Goal: Task Accomplishment & Management: Complete application form

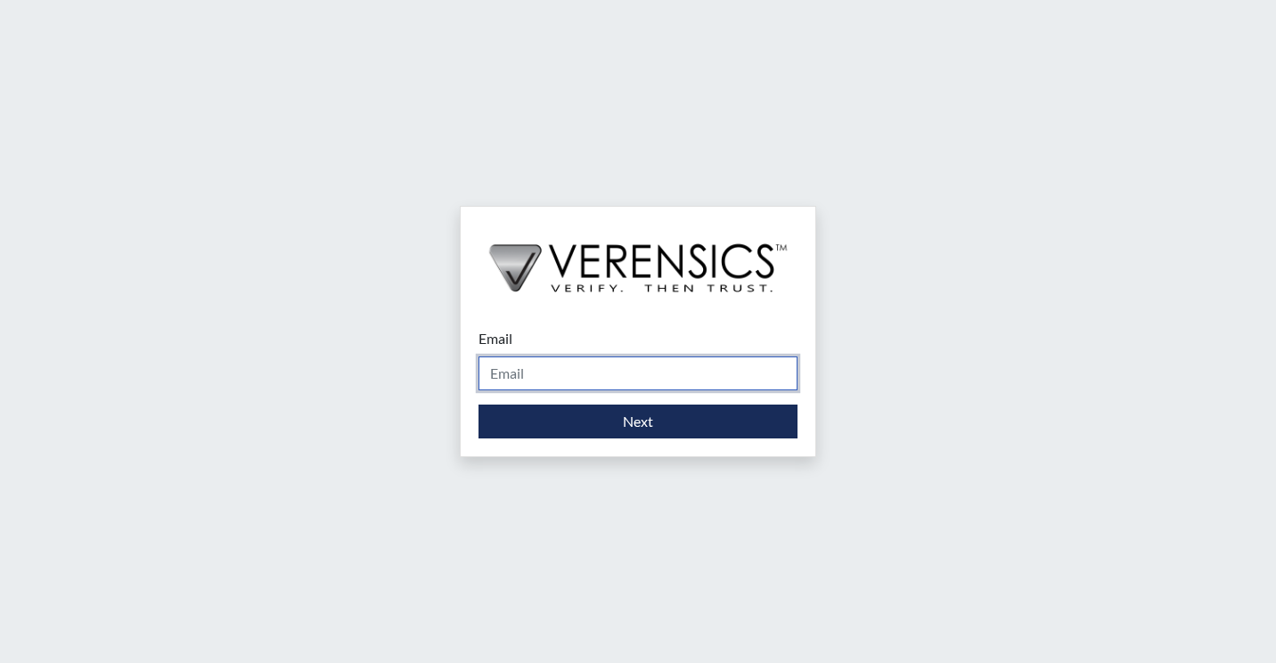
click at [587, 366] on input "Email" at bounding box center [638, 374] width 319 height 34
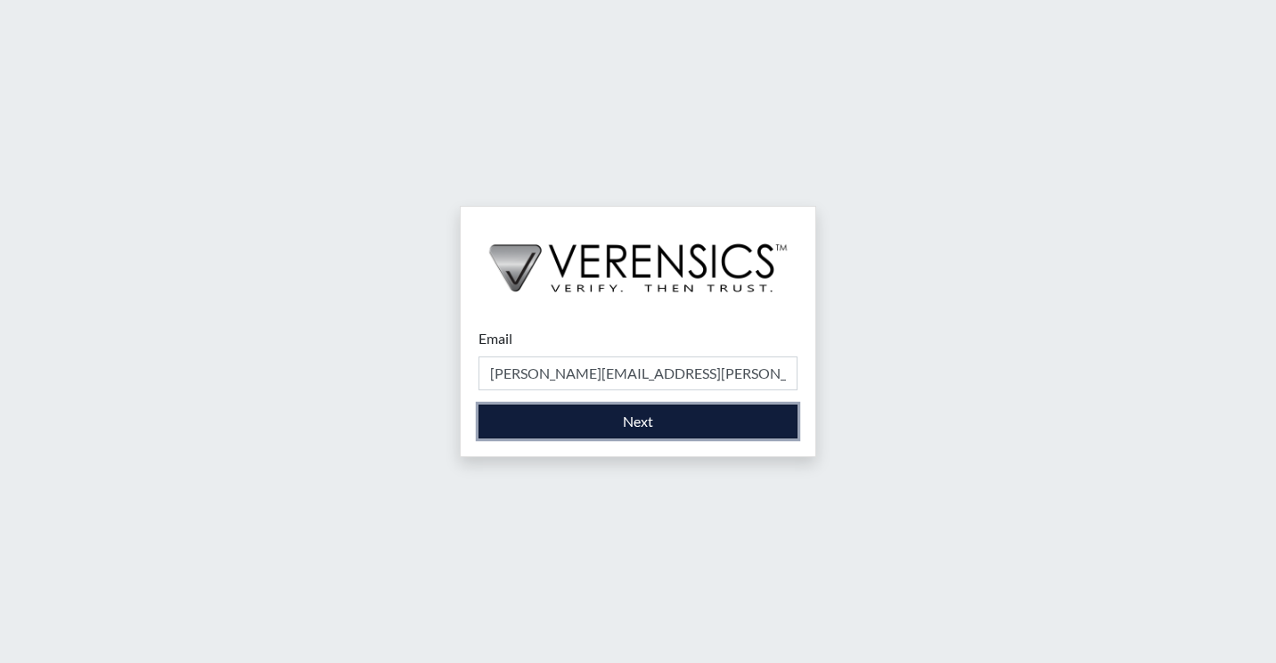
click at [634, 429] on button "Next" at bounding box center [638, 422] width 319 height 34
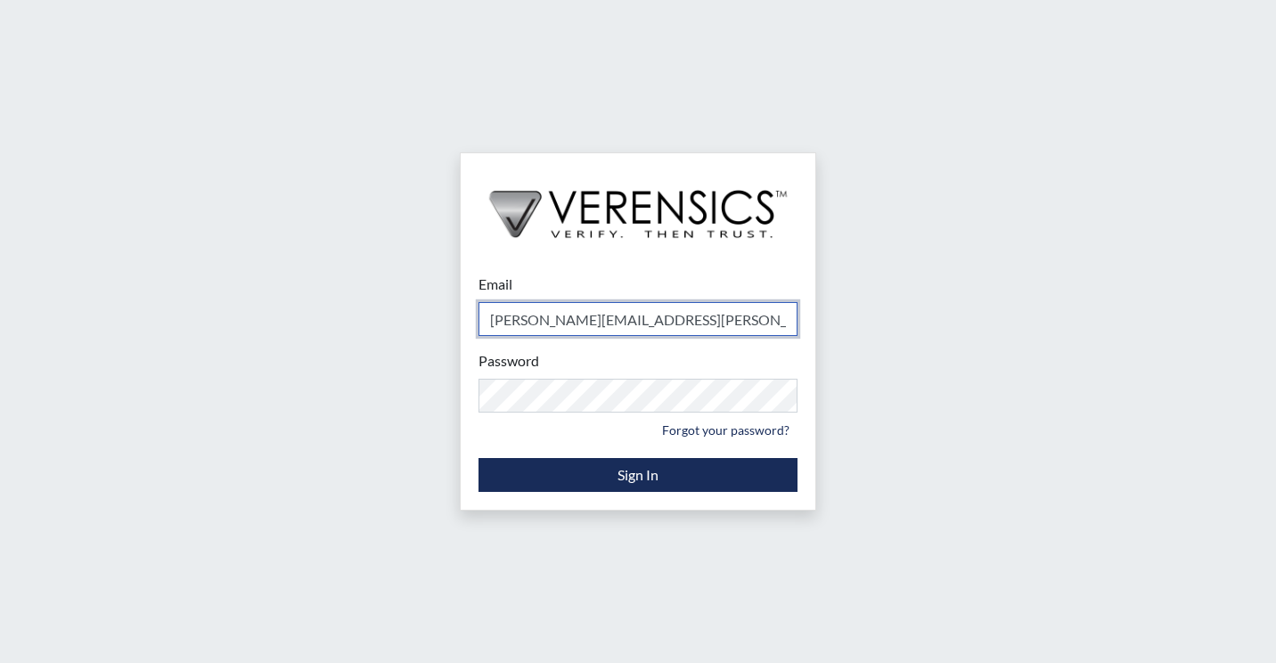
type input "[PERSON_NAME][EMAIL_ADDRESS][PERSON_NAME][DOMAIN_NAME]"
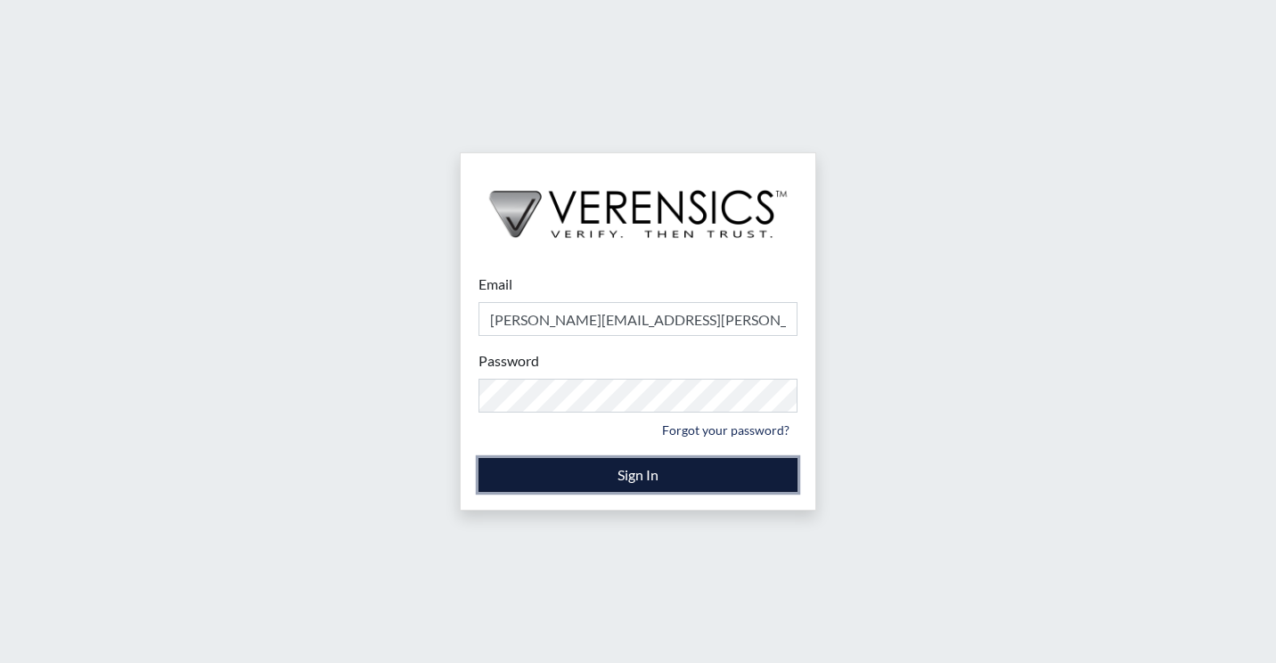
click at [654, 474] on button "Sign In" at bounding box center [638, 475] width 319 height 34
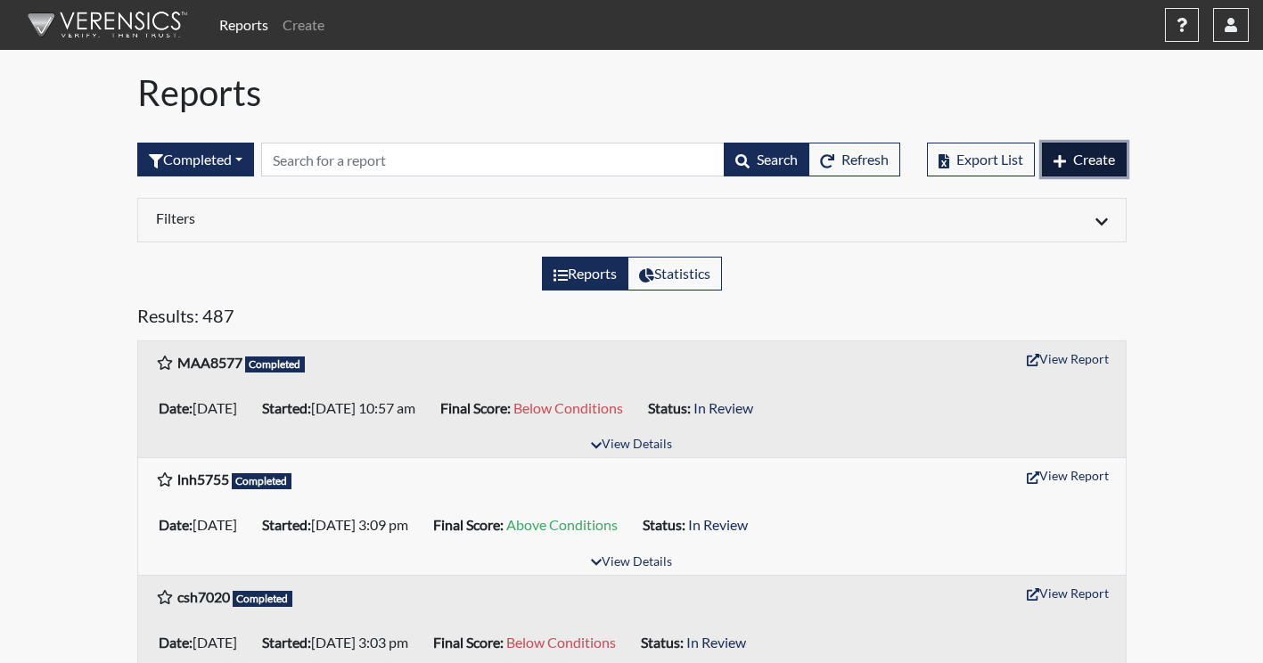
click at [1081, 160] on span "Create" at bounding box center [1094, 159] width 42 height 17
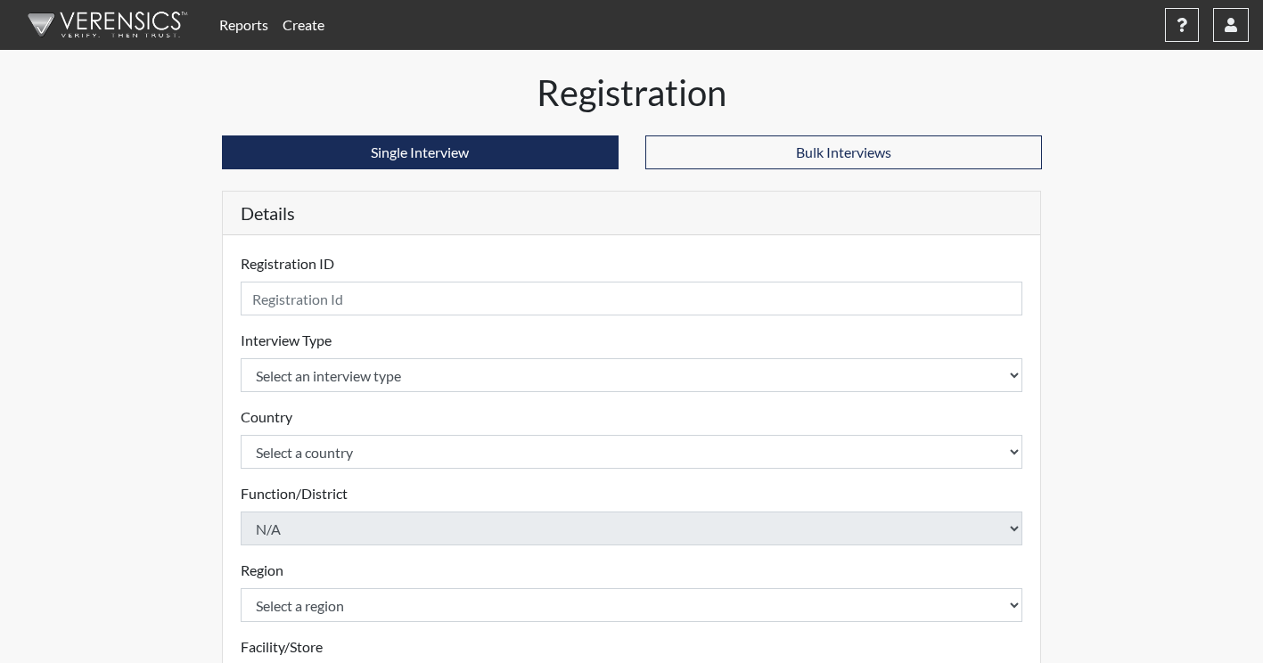
click at [1204, 239] on div "Reports Create Help Center × Verensics Best Practices How to successfully use t…" at bounding box center [631, 501] width 1263 height 1003
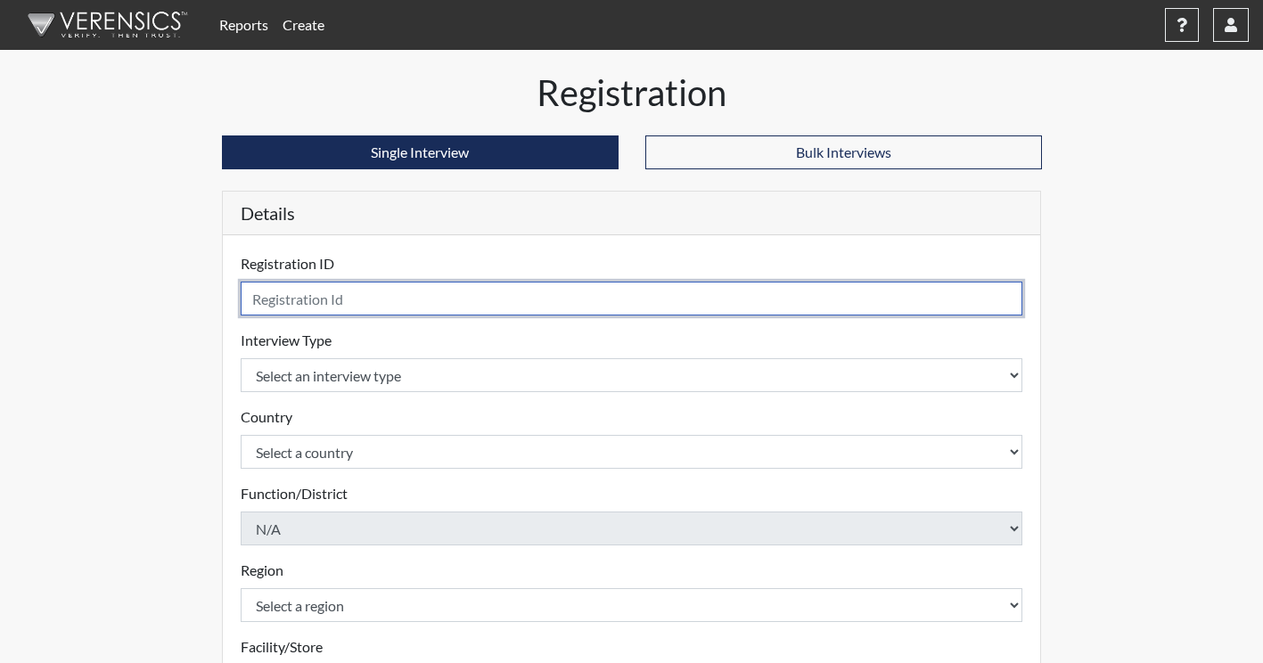
click at [418, 300] on input "text" at bounding box center [632, 299] width 783 height 34
type input "mna8577"
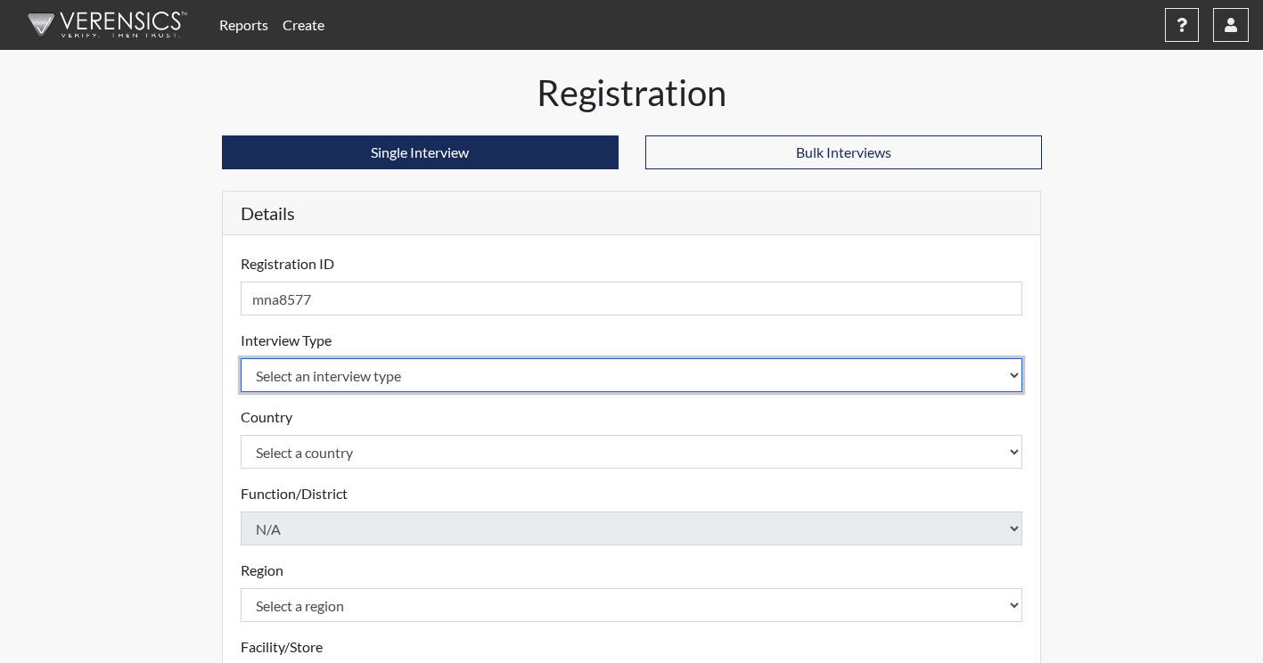
click at [422, 375] on select "Select an interview type Corrections Pre-Employment" at bounding box center [632, 375] width 783 height 34
select select "ff733e93-e1bf-11ea-9c9f-0eff0cf7eb8f"
click at [241, 358] on select "Select an interview type Corrections Pre-Employment" at bounding box center [632, 375] width 783 height 34
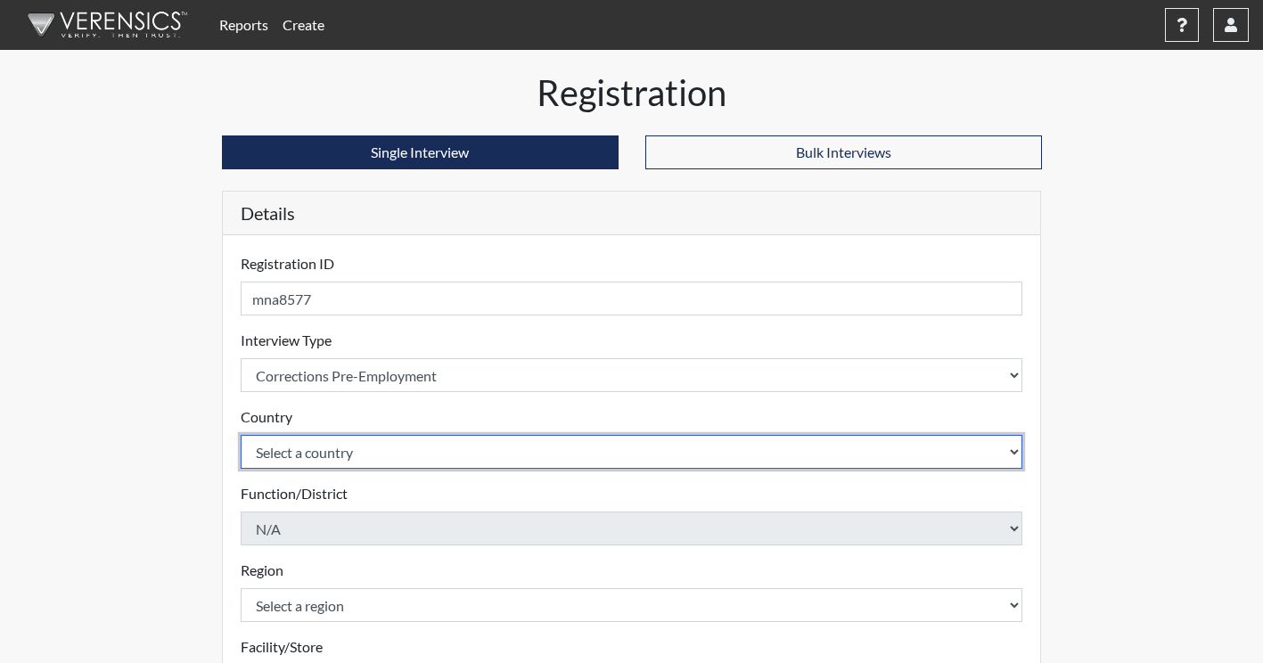
click at [371, 445] on select "Select a country [GEOGRAPHIC_DATA] [GEOGRAPHIC_DATA]" at bounding box center [632, 452] width 783 height 34
select select "united-states-of-[GEOGRAPHIC_DATA]"
click at [241, 435] on select "Select a country [GEOGRAPHIC_DATA] [GEOGRAPHIC_DATA]" at bounding box center [632, 452] width 783 height 34
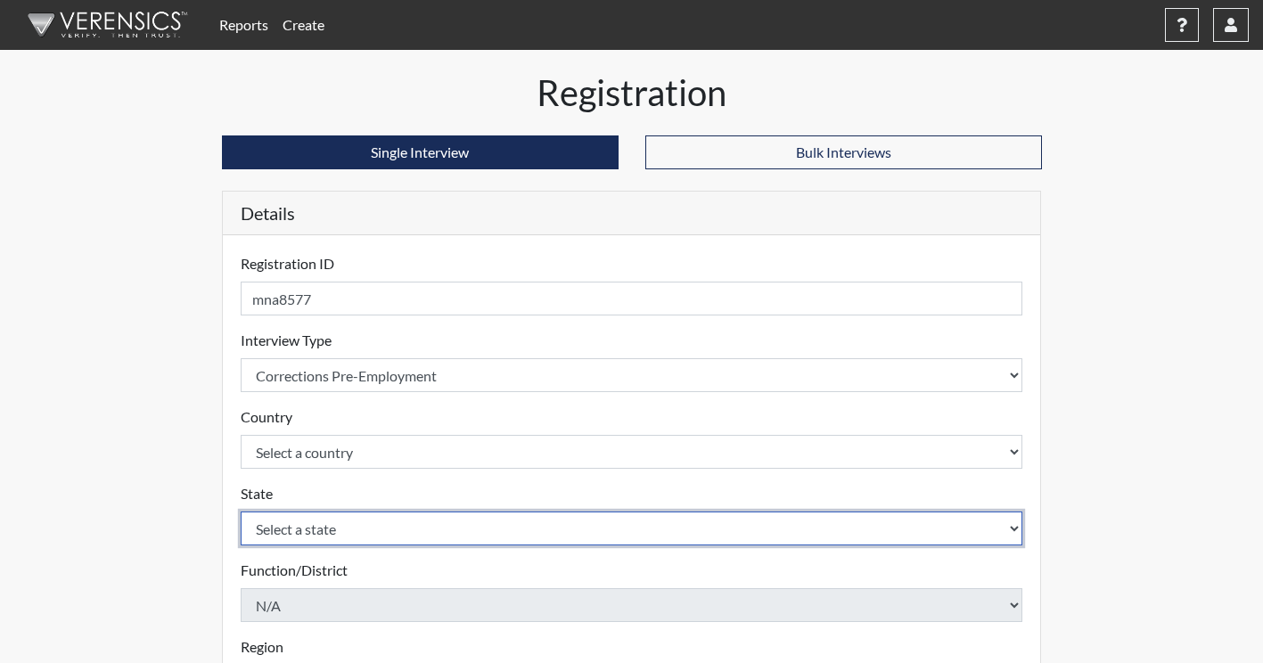
click at [354, 531] on select "Select a state [US_STATE] [US_STATE] [US_STATE] [US_STATE] [US_STATE] [US_STATE…" at bounding box center [632, 529] width 783 height 34
select select "GA"
click at [241, 512] on select "Select a state [US_STATE] [US_STATE] [US_STATE] [US_STATE] [US_STATE] [US_STATE…" at bounding box center [632, 529] width 783 height 34
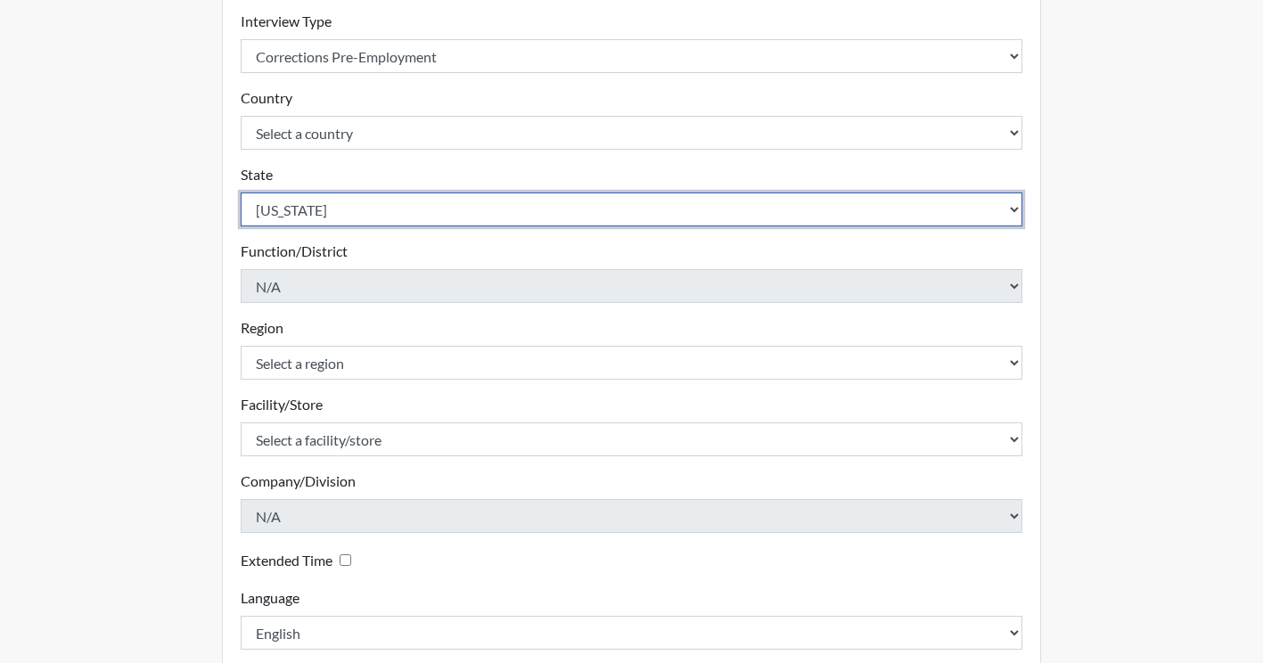
scroll to position [320, 0]
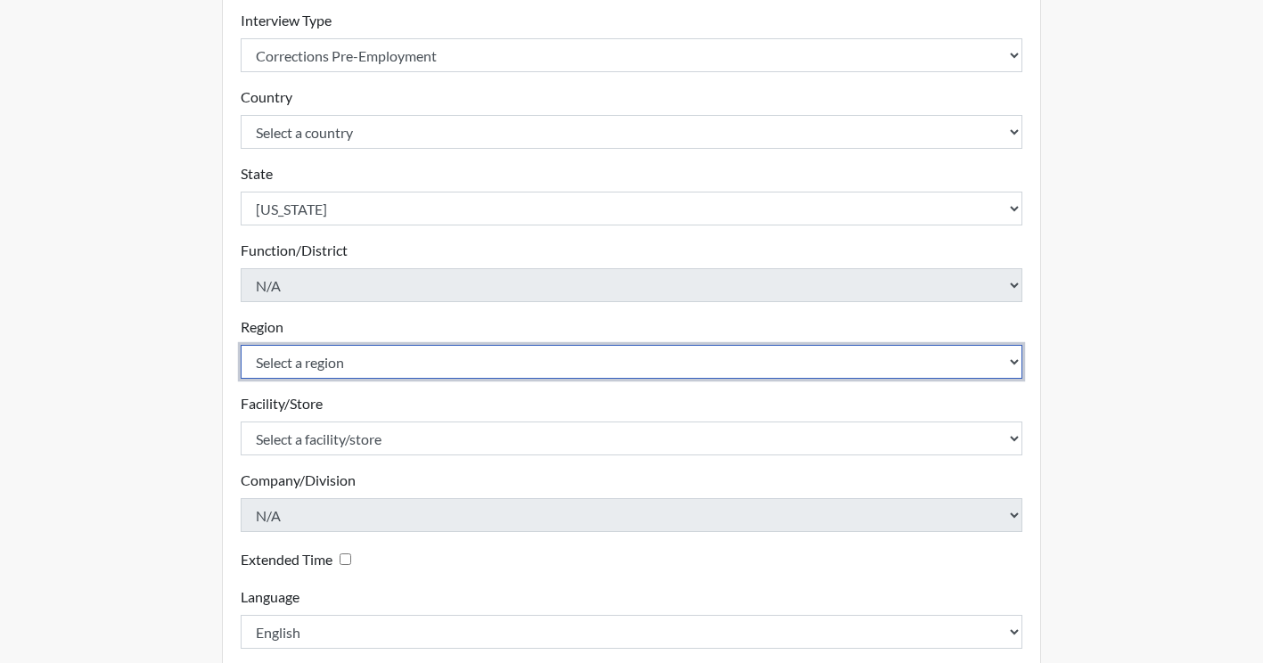
click at [348, 352] on select "Select a region [GEOGRAPHIC_DATA]" at bounding box center [632, 362] width 783 height 34
select select "743fb50d-a618-40f0-9631-f2ad6878b8a9"
click at [241, 345] on select "Select a region [GEOGRAPHIC_DATA]" at bounding box center [632, 362] width 783 height 34
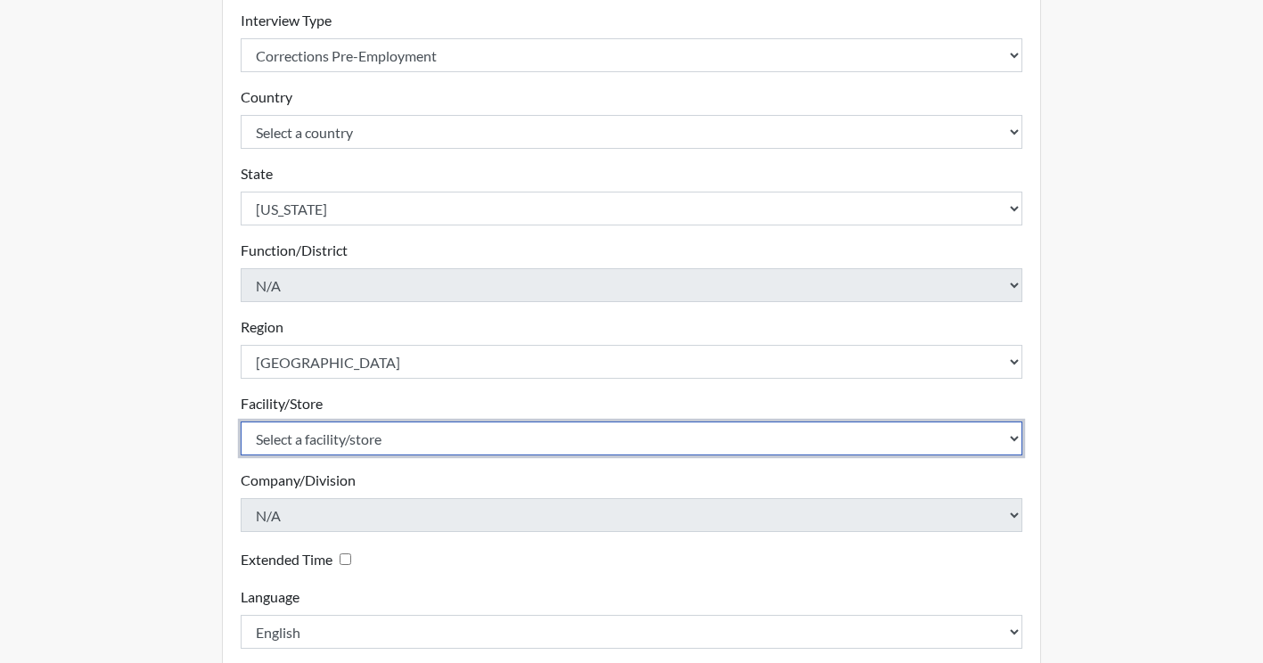
click at [362, 439] on select "Select a facility/store Coastal SP" at bounding box center [632, 439] width 783 height 34
select select "1ca32380-6dc3-48c7-adf5-9eb7d7284c70"
click at [241, 422] on select "Select a facility/store Coastal SP" at bounding box center [632, 439] width 783 height 34
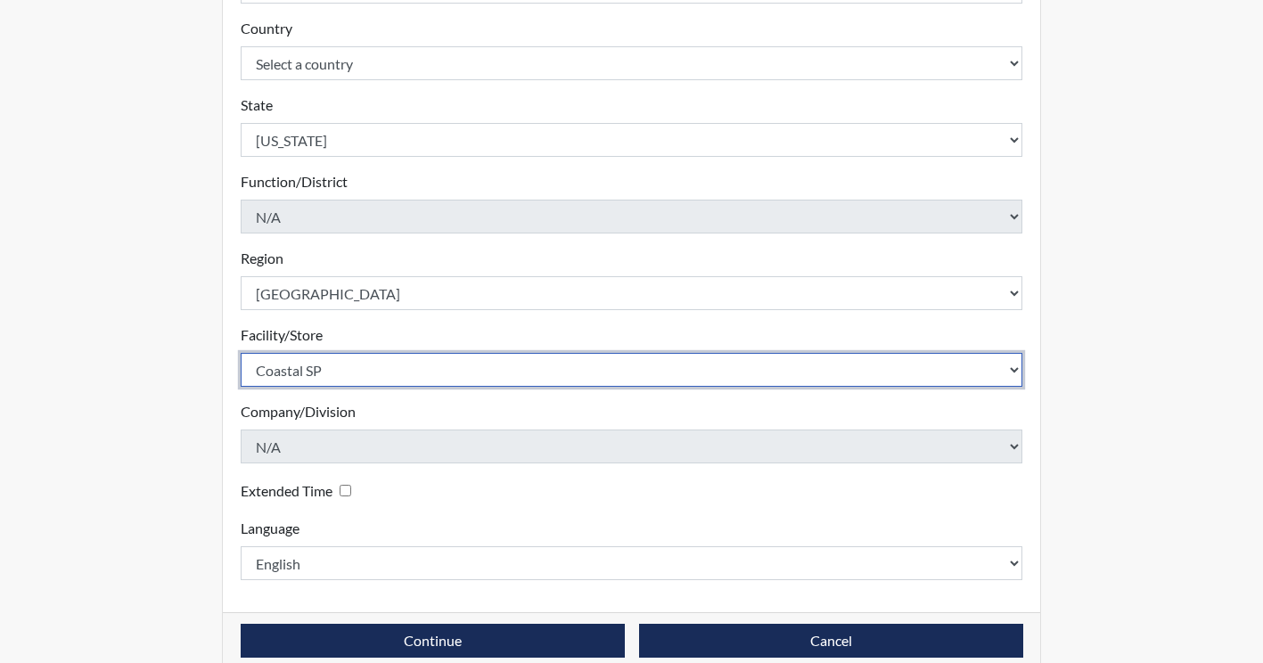
scroll to position [416, 0]
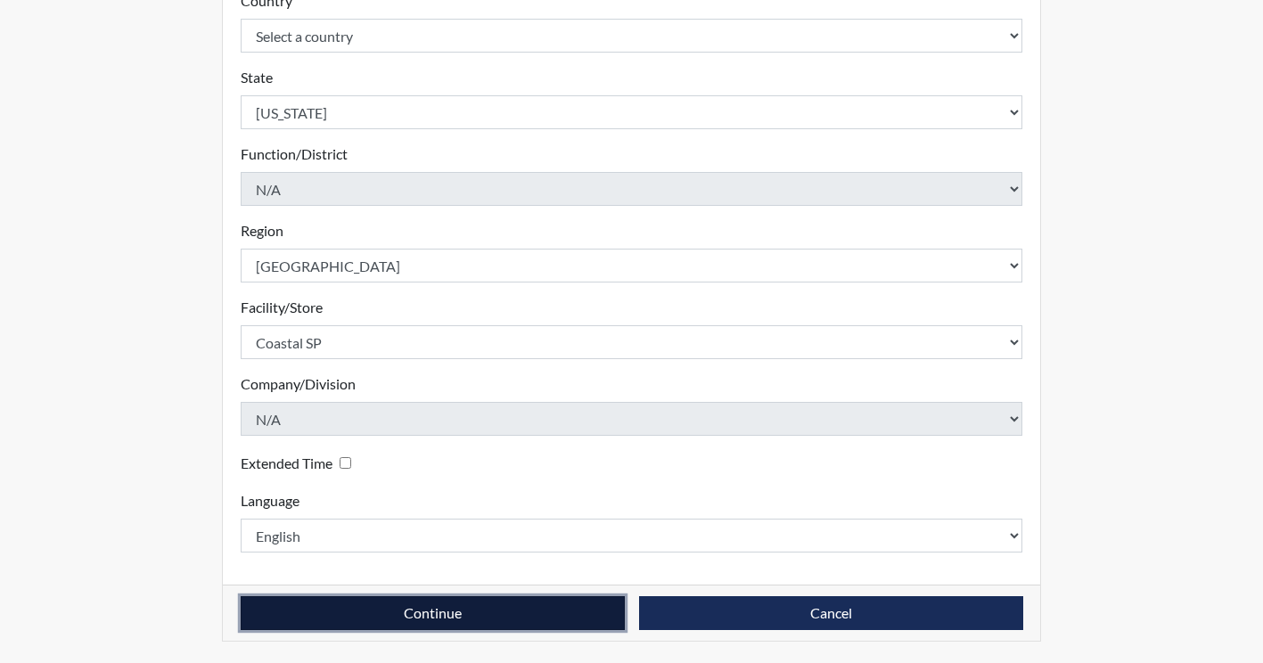
click at [456, 609] on button "Continue" at bounding box center [433, 613] width 384 height 34
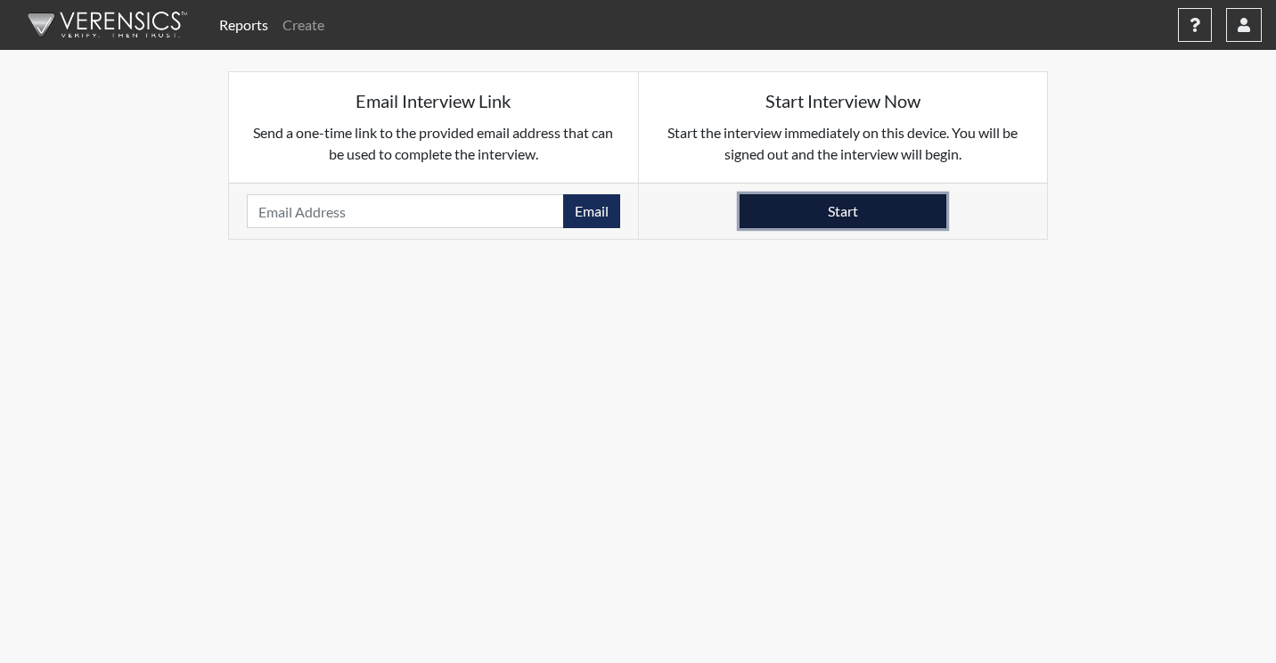
click at [864, 220] on button "Start" at bounding box center [843, 211] width 207 height 34
